Goal: Transaction & Acquisition: Purchase product/service

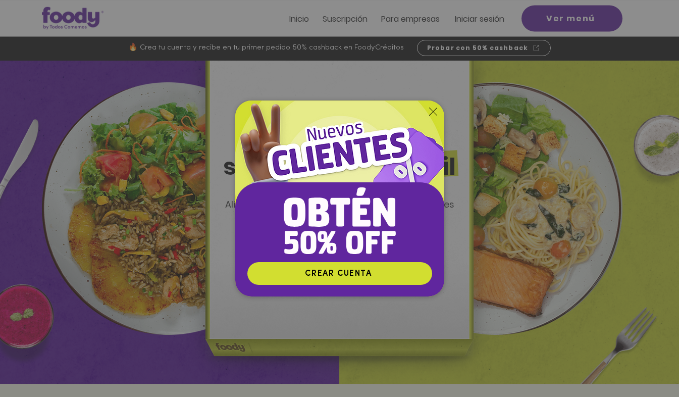
click at [431, 113] on icon "Volver al sitio" at bounding box center [433, 111] width 8 height 8
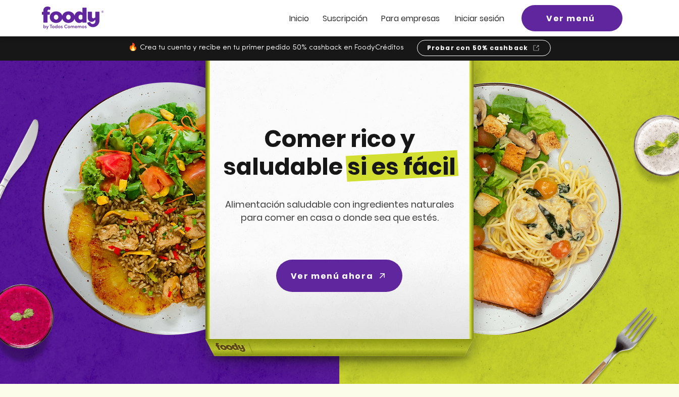
click at [307, 23] on span "Inicio" at bounding box center [299, 19] width 20 height 12
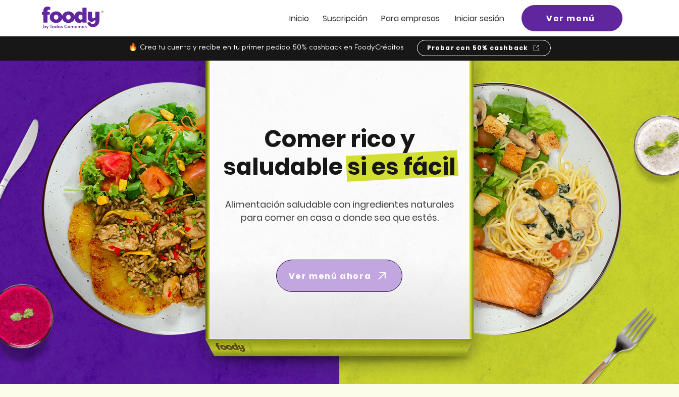
click at [338, 283] on span "Ver menú ahora" at bounding box center [339, 275] width 122 height 28
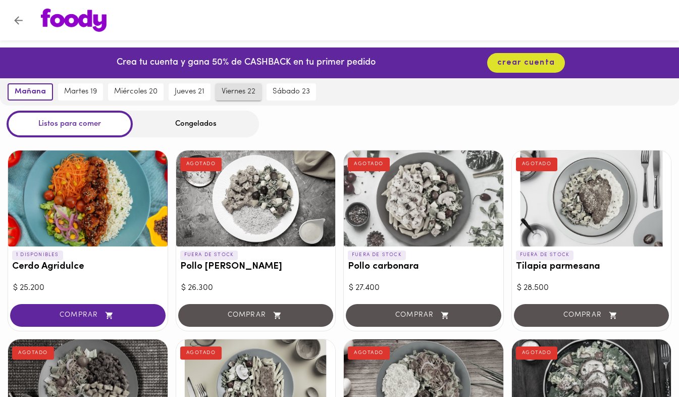
click at [247, 89] on span "viernes 22" at bounding box center [238, 91] width 34 height 9
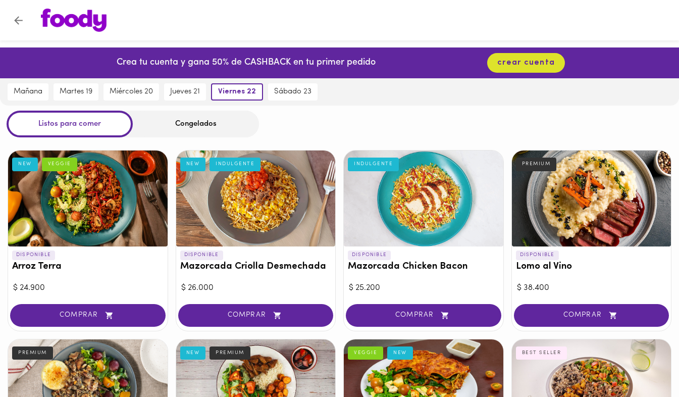
click at [23, 16] on icon "Volver" at bounding box center [18, 20] width 13 height 13
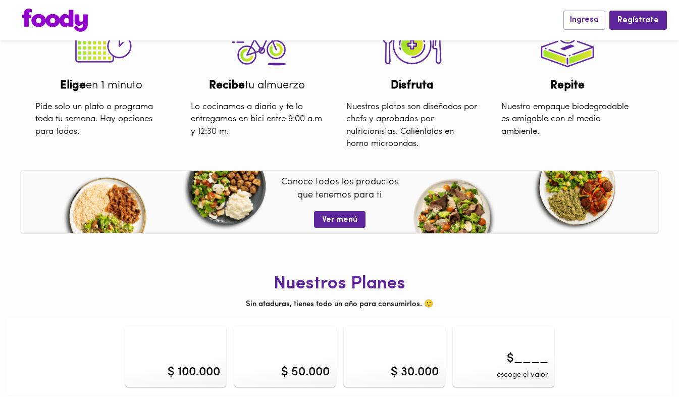
scroll to position [326, 0]
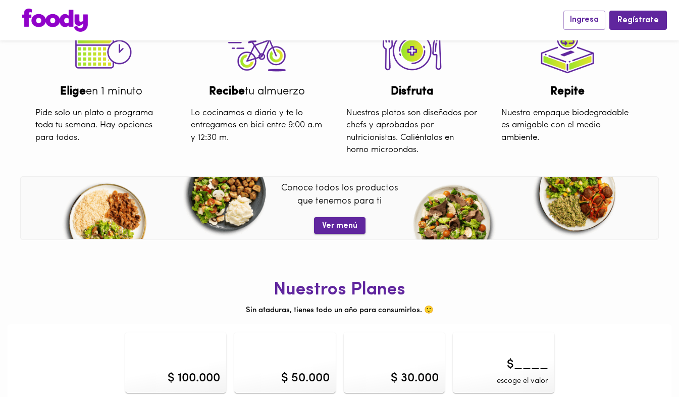
click at [335, 225] on span "Ver menú" at bounding box center [339, 226] width 35 height 10
